Goal: Information Seeking & Learning: Find specific fact

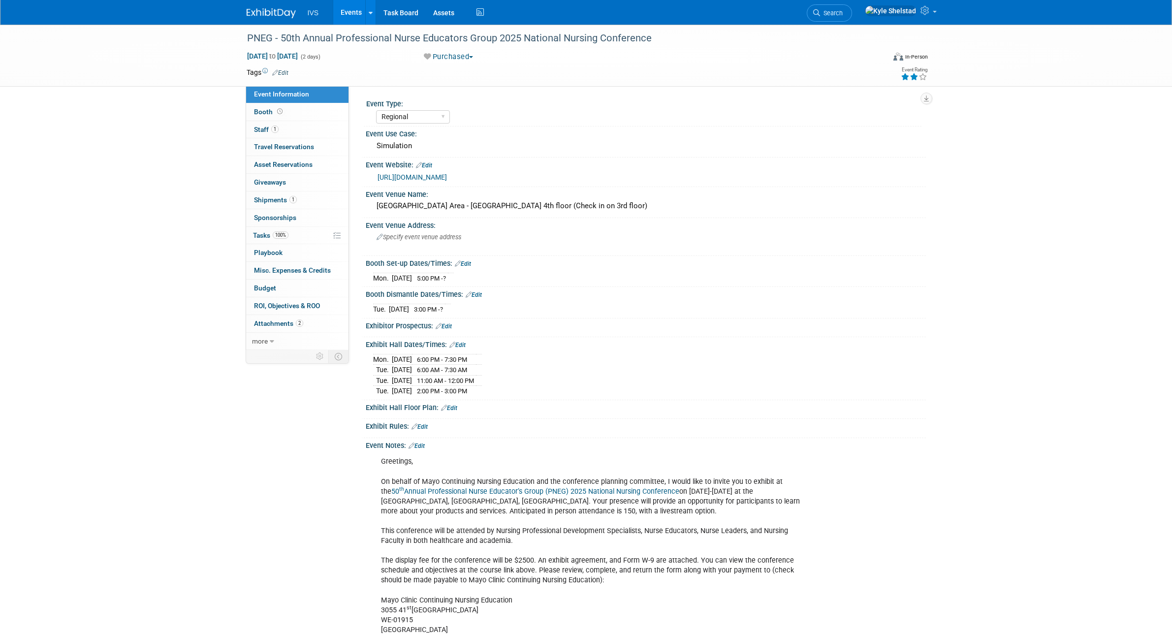
select select "Regional"
click at [355, 11] on link "Events" at bounding box center [351, 12] width 36 height 25
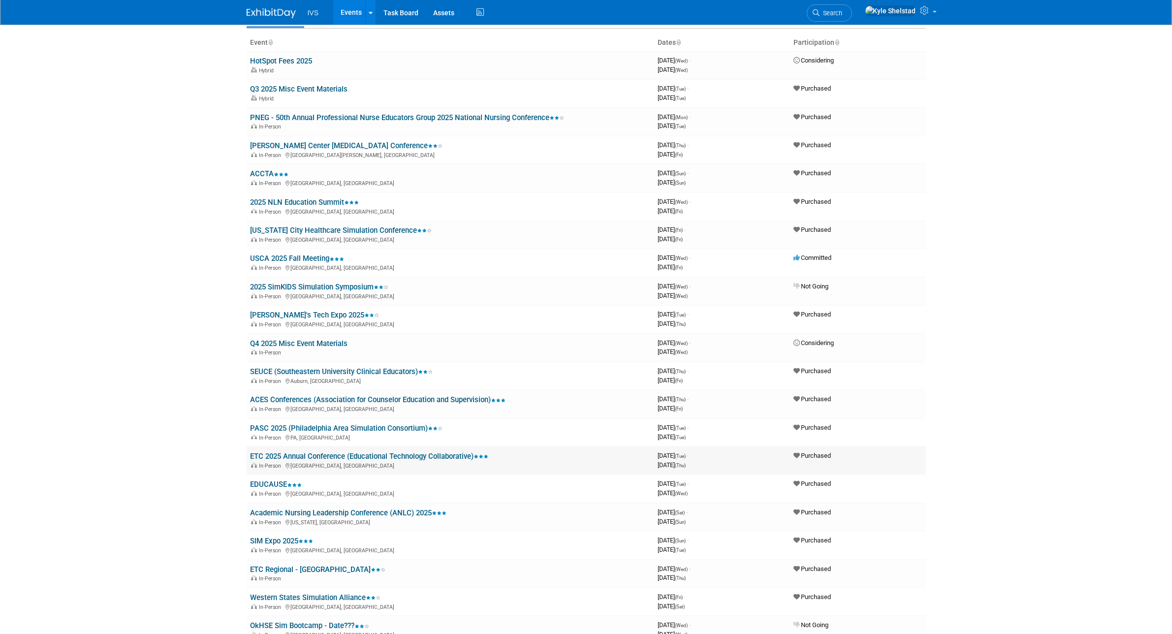
scroll to position [82, 0]
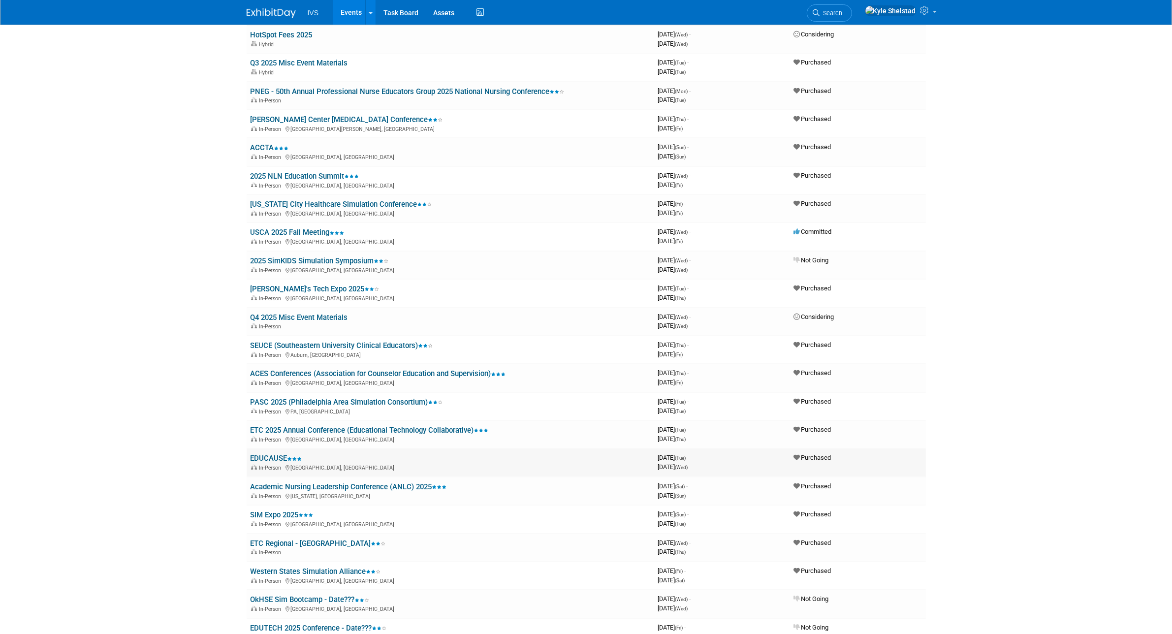
click at [275, 454] on link "EDUCAUSE" at bounding box center [277, 458] width 52 height 9
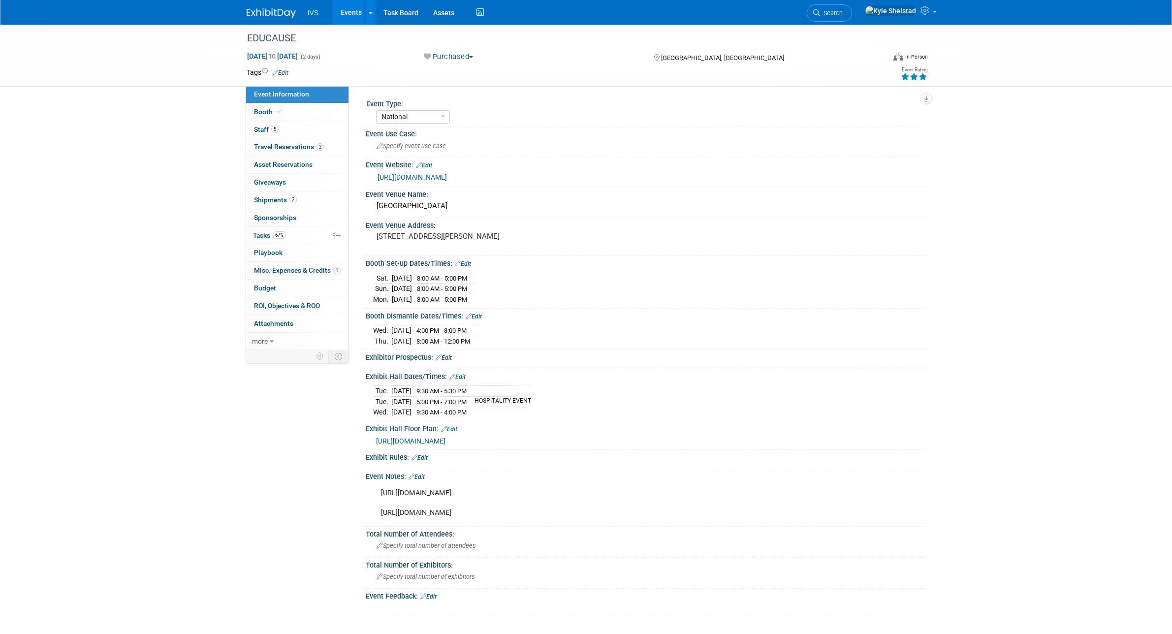
select select "National"
drag, startPoint x: 464, startPoint y: 508, endPoint x: 372, endPoint y: 493, distance: 93.3
click at [372, 493] on div "[URL][DOMAIN_NAME] [URL][DOMAIN_NAME] X" at bounding box center [646, 502] width 560 height 43
copy div "[URL][DOMAIN_NAME]"
